Goal: Navigation & Orientation: Find specific page/section

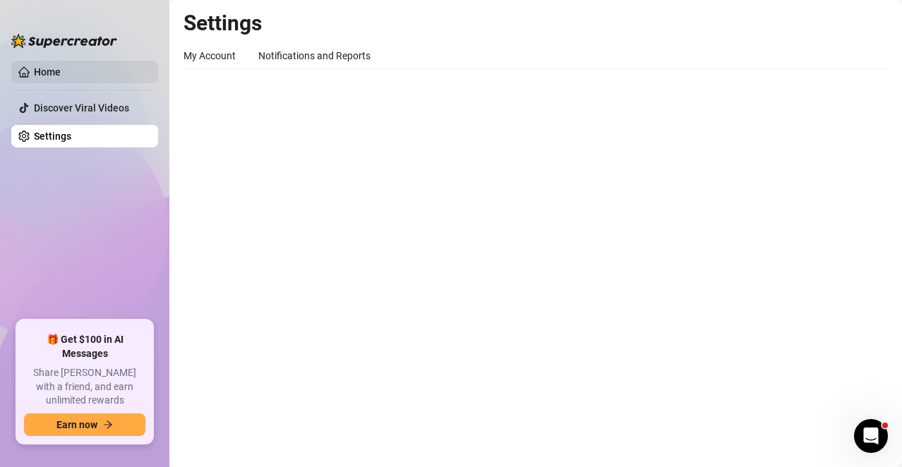
click at [46, 68] on link "Home" at bounding box center [47, 71] width 27 height 11
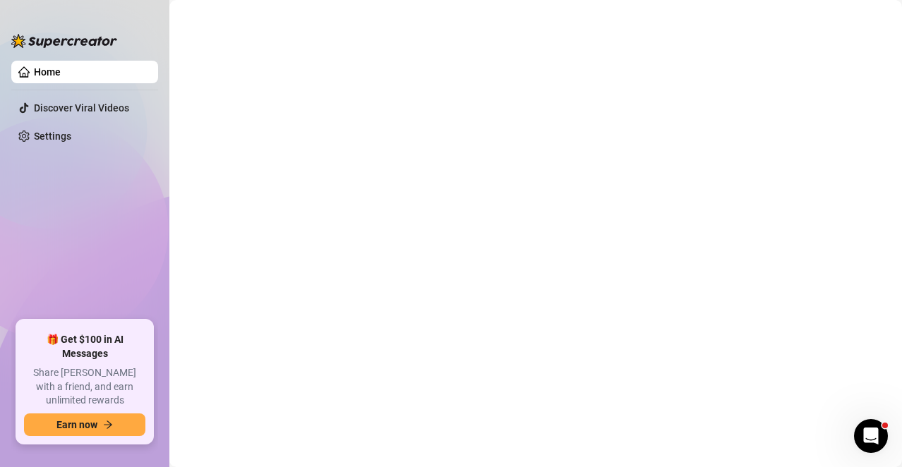
click at [273, 109] on main at bounding box center [535, 233] width 732 height 467
click at [61, 75] on link "Home" at bounding box center [47, 71] width 27 height 11
click at [396, 88] on main at bounding box center [535, 233] width 732 height 467
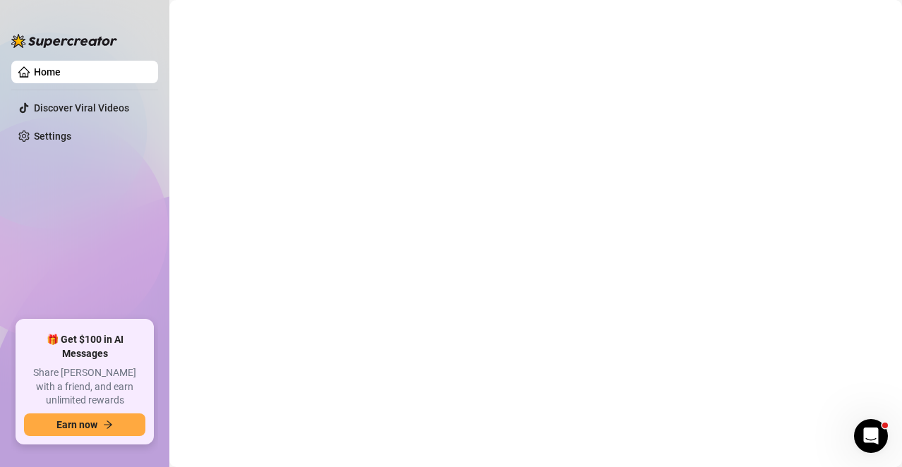
click at [396, 88] on main at bounding box center [535, 233] width 732 height 467
